Goal: Find specific page/section: Find specific page/section

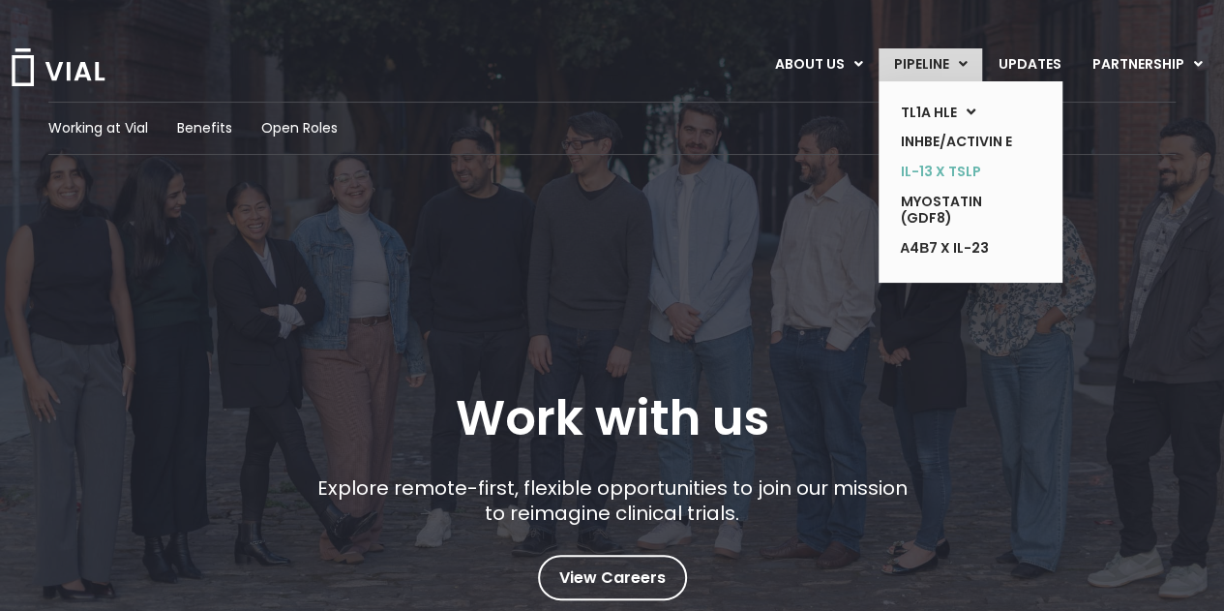
click at [966, 162] on link "IL-13 x TSLP" at bounding box center [955, 172] width 141 height 30
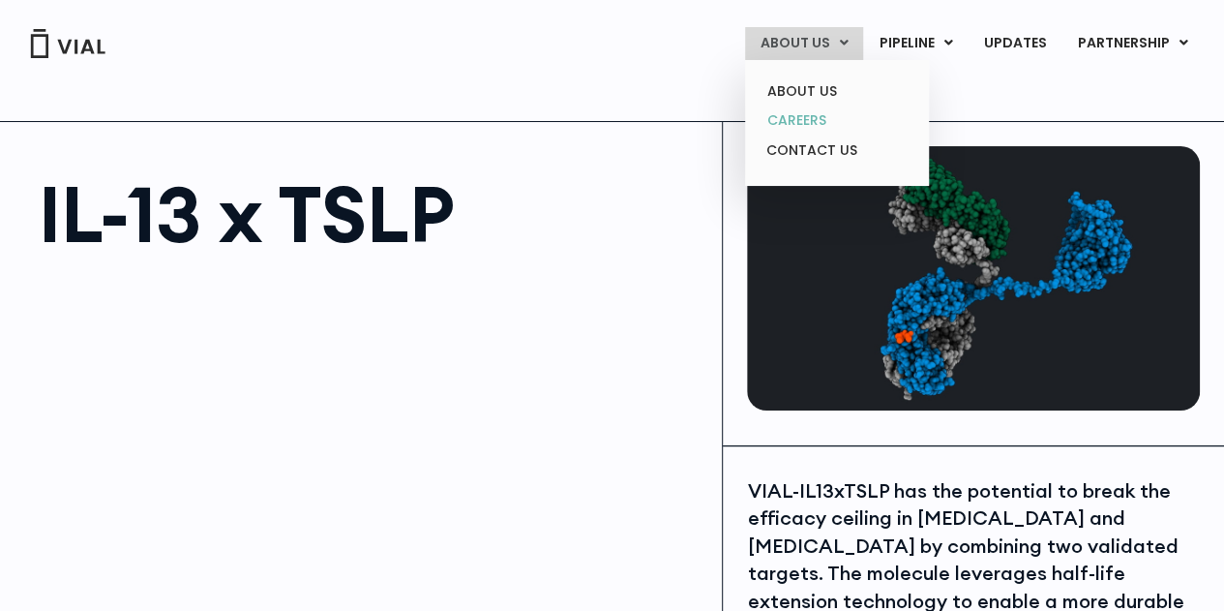
click at [826, 118] on link "CAREERS" at bounding box center [836, 120] width 169 height 30
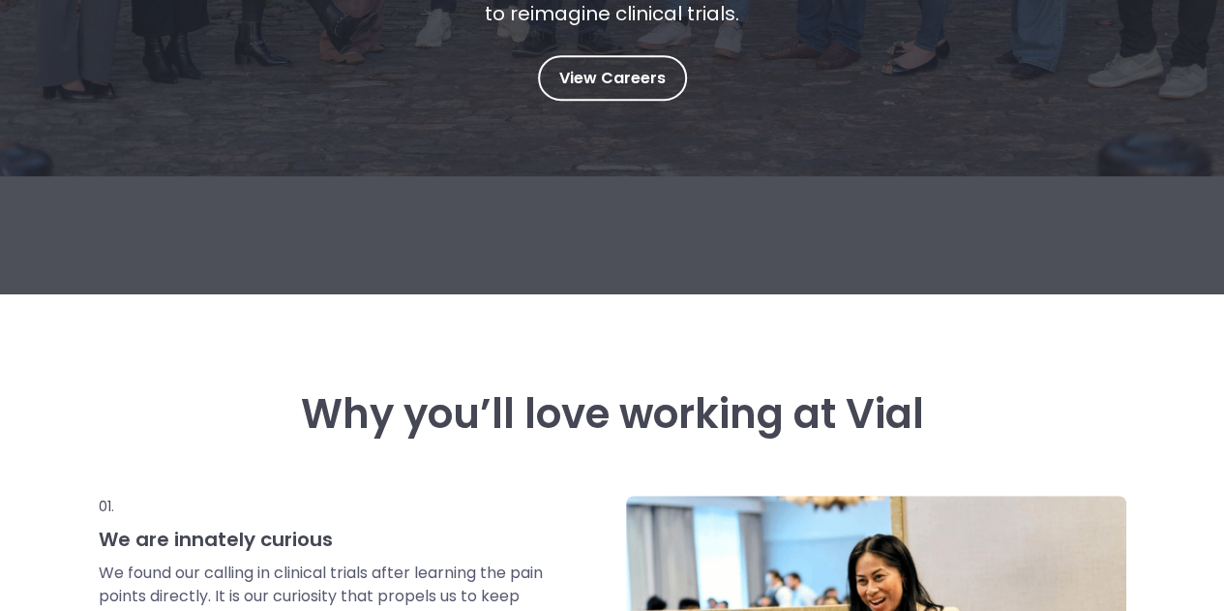
scroll to position [497, 0]
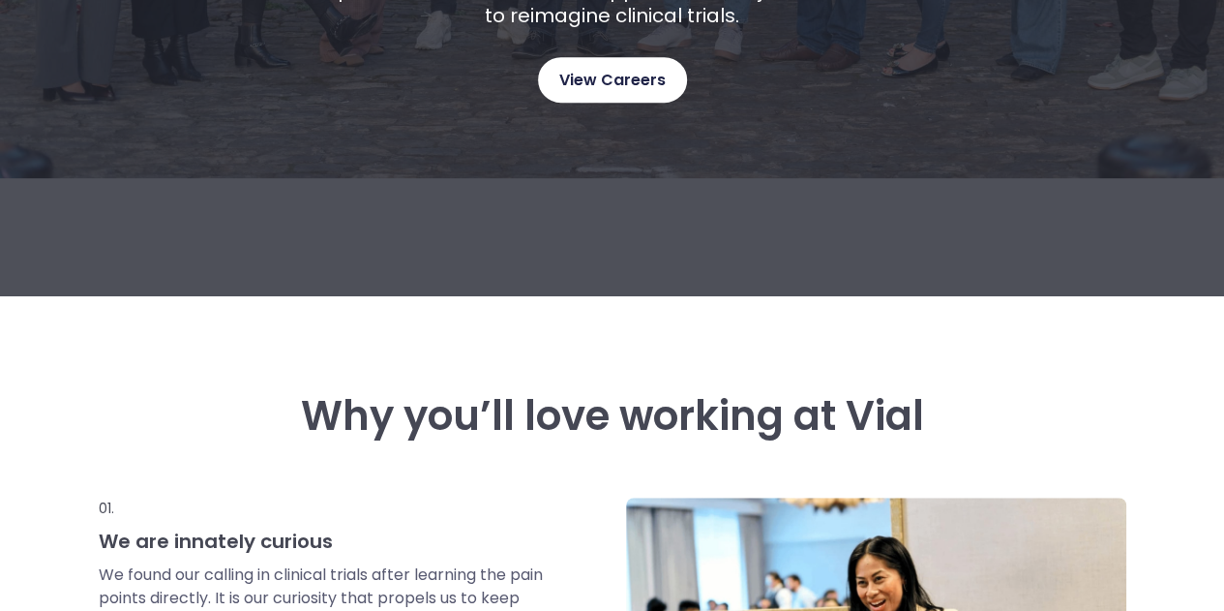
click at [613, 79] on span "View Careers" at bounding box center [612, 80] width 106 height 25
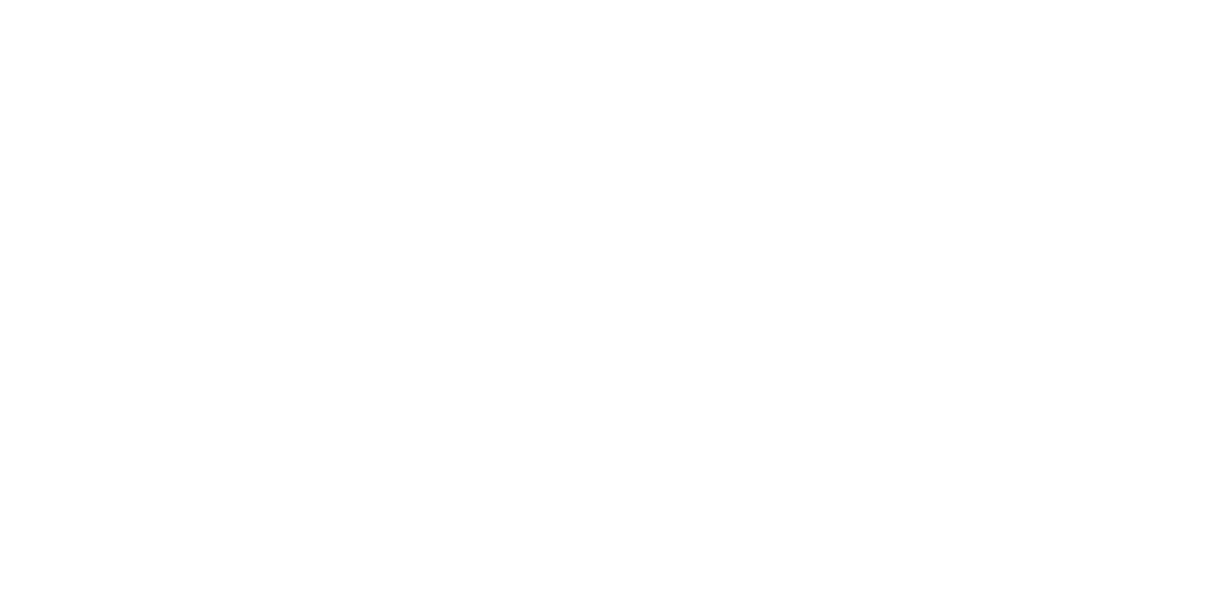
scroll to position [2936, 0]
